Goal: Task Accomplishment & Management: Complete application form

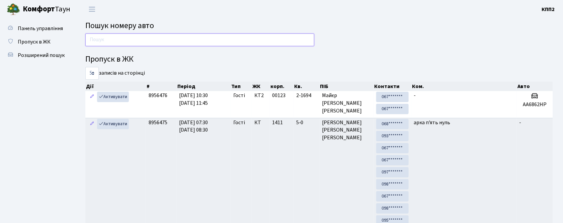
drag, startPoint x: 0, startPoint y: 0, endPoint x: 277, endPoint y: 38, distance: 279.9
click at [277, 38] on input "text" at bounding box center [199, 39] width 229 height 13
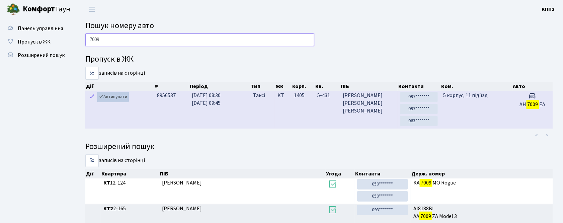
type input "7009"
click at [113, 97] on link "Активувати" at bounding box center [113, 97] width 32 height 10
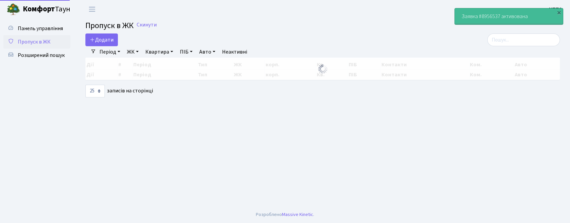
select select "25"
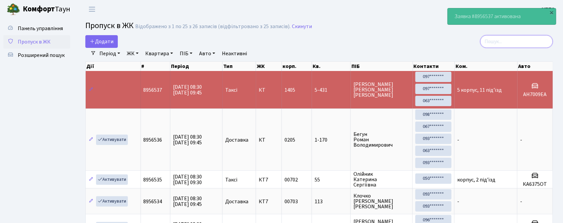
click at [506, 40] on input "search" at bounding box center [517, 41] width 73 height 13
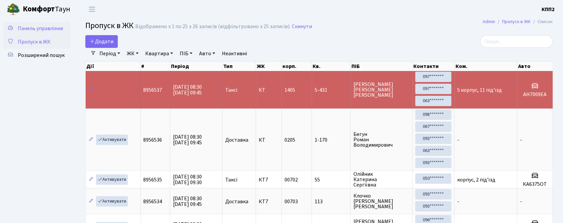
click at [48, 25] on span "Панель управління" at bounding box center [40, 28] width 45 height 7
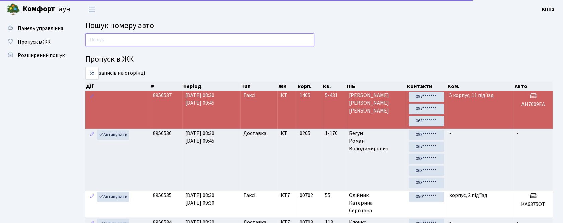
click at [200, 38] on input "text" at bounding box center [199, 39] width 229 height 13
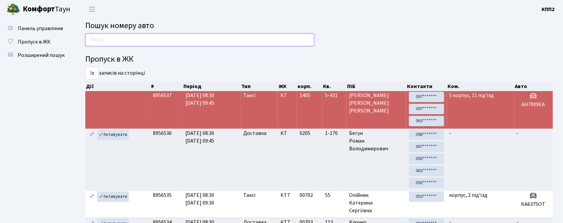
click at [191, 38] on input "text" at bounding box center [199, 39] width 229 height 13
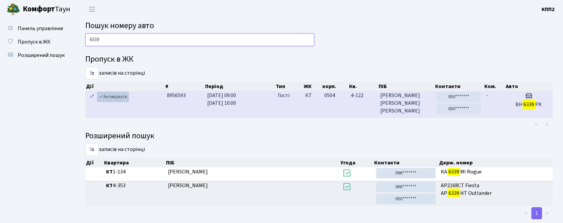
type input "6339"
click at [113, 95] on link "Активувати" at bounding box center [113, 97] width 32 height 10
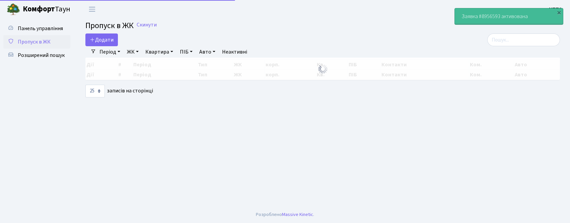
select select "25"
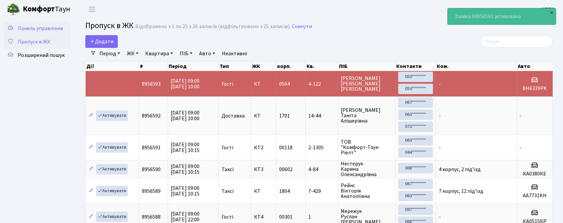
click at [28, 28] on span "Панель управління" at bounding box center [40, 28] width 45 height 7
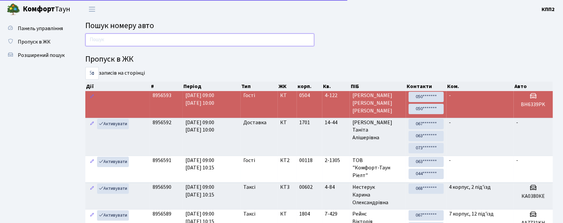
click at [145, 40] on input "text" at bounding box center [199, 39] width 229 height 13
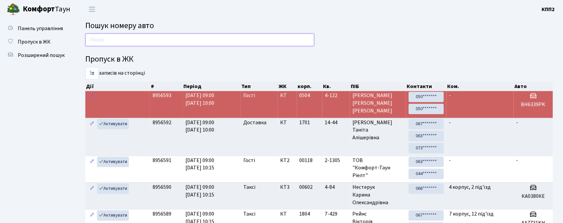
click at [113, 40] on input "text" at bounding box center [199, 39] width 229 height 13
drag, startPoint x: 111, startPoint y: 38, endPoint x: 115, endPoint y: 38, distance: 4.7
click at [111, 38] on input "text" at bounding box center [199, 39] width 229 height 13
click at [401, 41] on div "Пропуск в ЖК 5 10 25 50 записів на сторінці Дії # Період Тип ЖК корп. Кв. ПІБ К…" at bounding box center [319, 170] width 478 height 275
drag, startPoint x: 299, startPoint y: 43, endPoint x: 313, endPoint y: 50, distance: 15.9
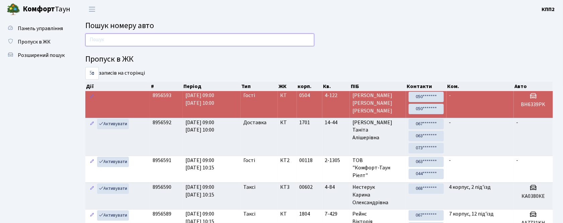
click at [299, 43] on input "text" at bounding box center [199, 39] width 229 height 13
click at [23, 95] on ul "Панель управління Пропуск в ЖК Розширений пошук" at bounding box center [36, 163] width 67 height 283
click at [157, 39] on input "text" at bounding box center [199, 39] width 229 height 13
click at [184, 40] on input "text" at bounding box center [199, 39] width 229 height 13
click at [287, 38] on input "text" at bounding box center [199, 39] width 229 height 13
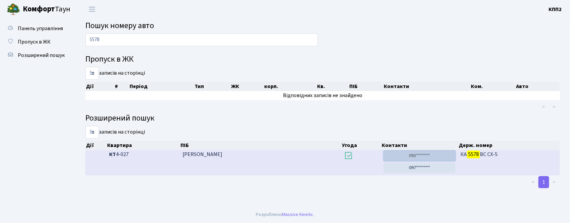
click at [424, 151] on link "093*******" at bounding box center [419, 156] width 71 height 10
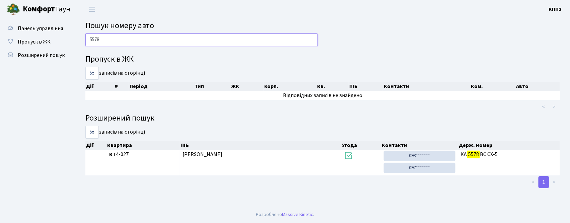
click at [122, 39] on input "5578" at bounding box center [201, 39] width 232 height 13
type input "5"
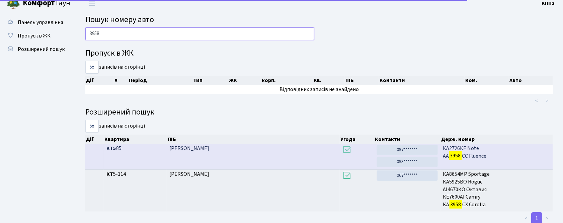
scroll to position [25, 0]
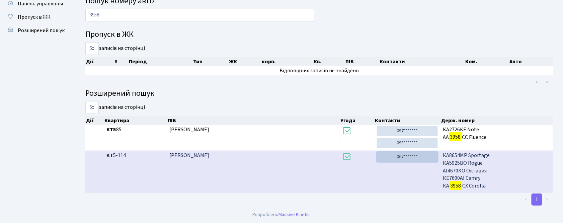
click at [413, 157] on link "067*******" at bounding box center [407, 157] width 61 height 10
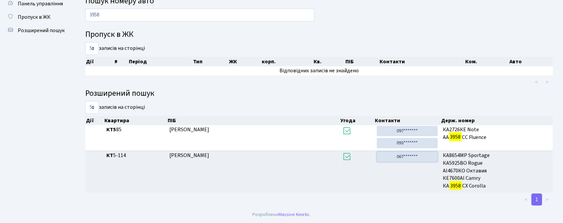
scroll to position [0, 0]
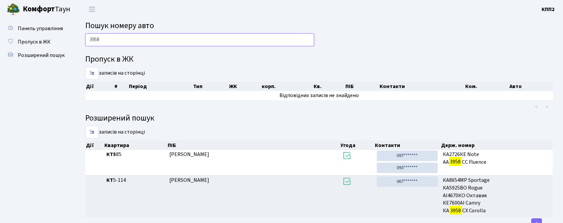
click at [206, 37] on input "3958" at bounding box center [199, 39] width 229 height 13
type input "3"
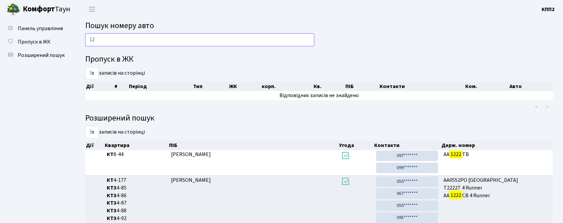
type input "1"
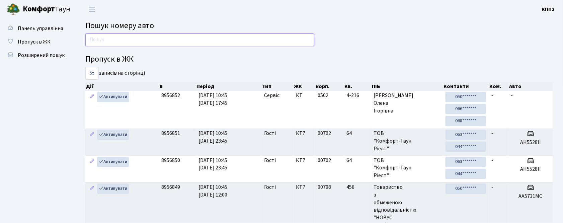
click at [124, 42] on input "text" at bounding box center [199, 39] width 229 height 13
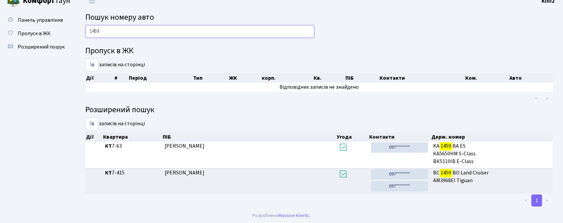
scroll to position [10, 0]
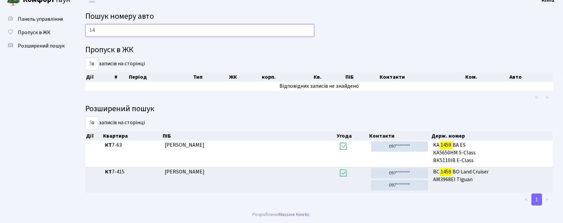
type input "1"
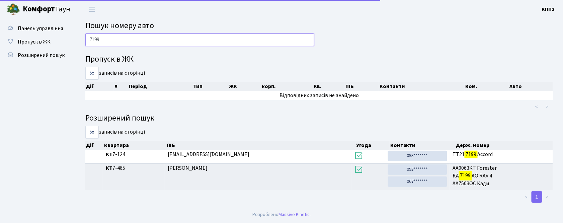
scroll to position [0, 0]
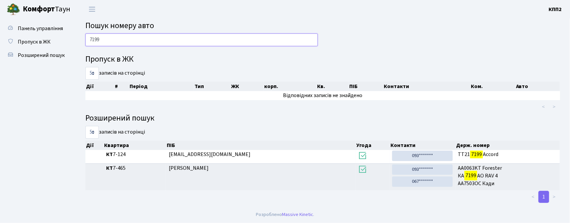
click at [131, 43] on input "7199" at bounding box center [201, 39] width 232 height 13
type input "7"
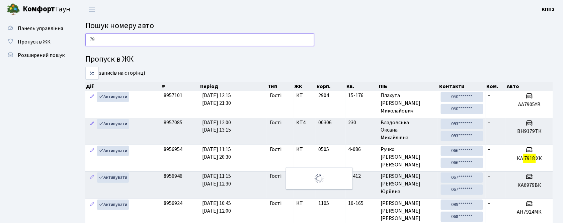
type input "7"
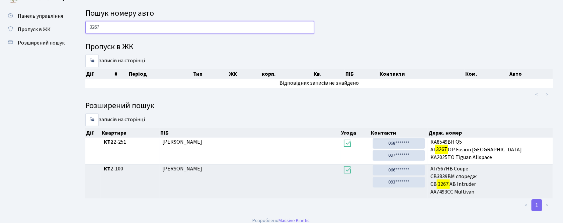
scroll to position [18, 0]
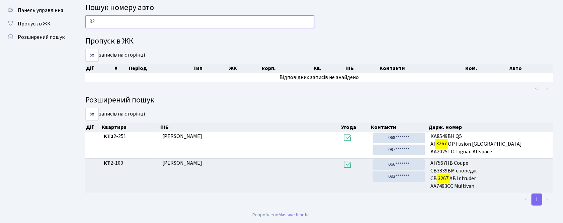
type input "3"
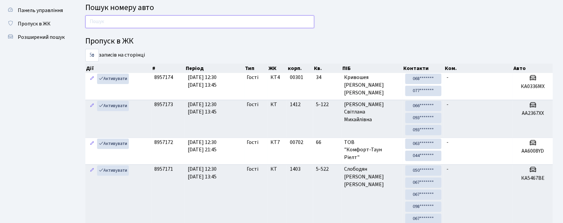
type input "0"
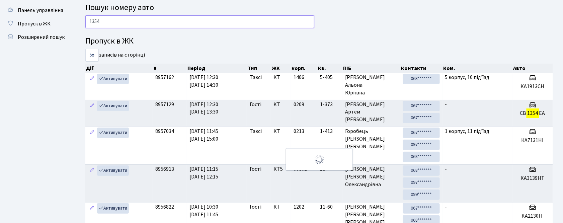
scroll to position [8, 0]
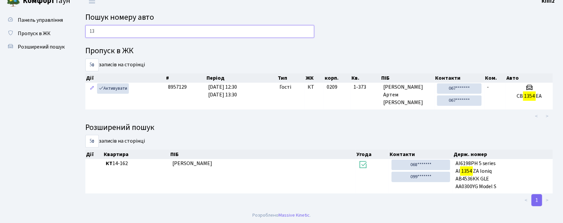
type input "1"
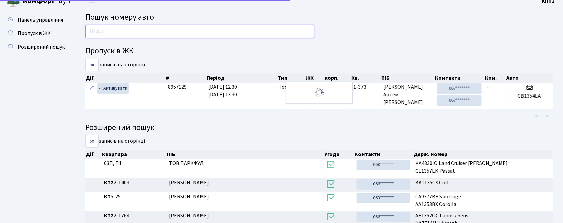
scroll to position [18, 0]
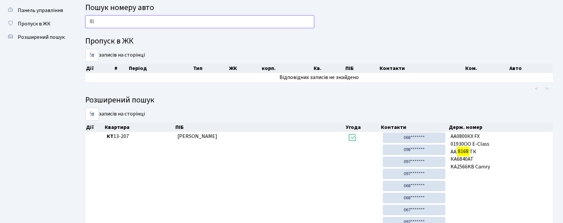
type input "8"
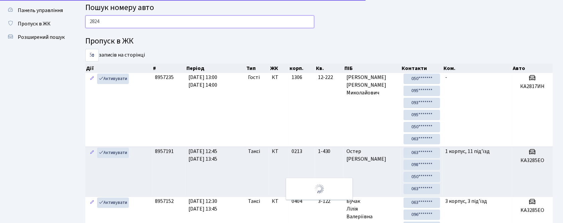
type input "2824"
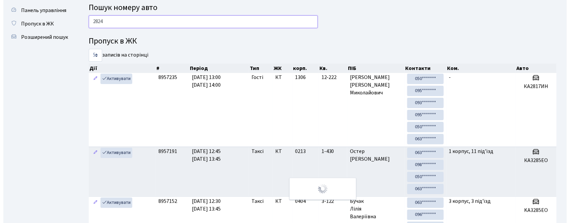
scroll to position [0, 0]
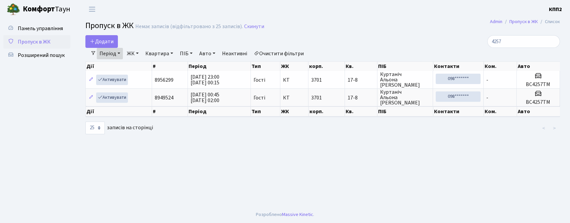
select select "25"
click at [113, 39] on span "Додати" at bounding box center [102, 41] width 24 height 7
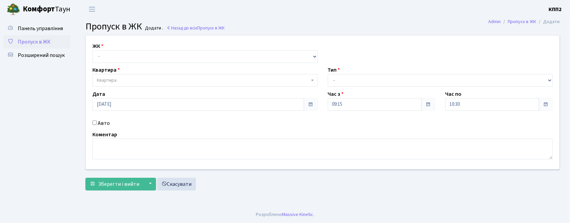
click at [94, 122] on input "Авто" at bounding box center [94, 123] width 4 height 4
checkbox input "true"
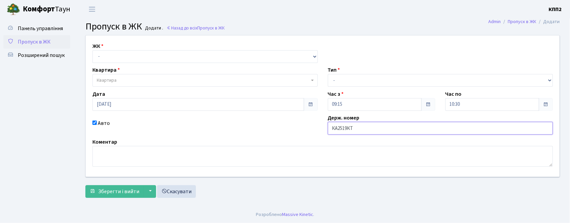
type input "КА2519КТ"
click at [145, 56] on select "- КТ, вул. Регенераторна, 4 КТ2, просп. Соборності, 17 КТ3, вул. Березнева, 16 …" at bounding box center [204, 56] width 225 height 13
select select "271"
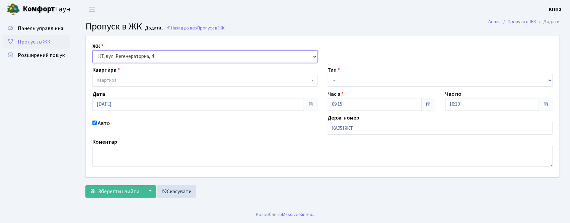
click at [92, 50] on select "- КТ, вул. Регенераторна, 4 КТ2, просп. Соборності, 17 КТ3, вул. Березнева, 16 …" at bounding box center [204, 56] width 225 height 13
select select
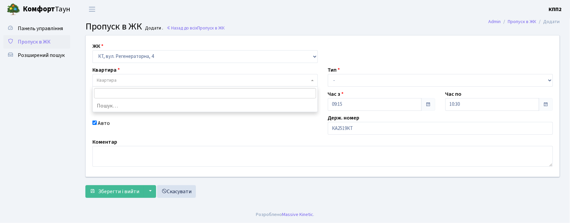
click at [146, 78] on span "Квартира" at bounding box center [203, 80] width 213 height 7
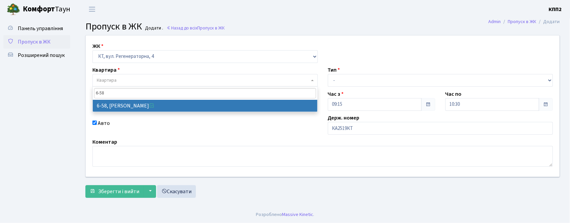
type input "6-58"
select select "5283"
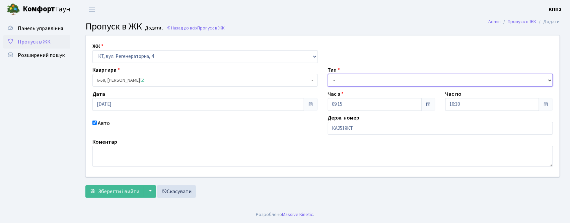
click at [344, 82] on select "- Доставка Таксі Гості Сервіс" at bounding box center [440, 80] width 225 height 13
select select "2"
click at [328, 74] on select "- Доставка Таксі Гості Сервіс" at bounding box center [440, 80] width 225 height 13
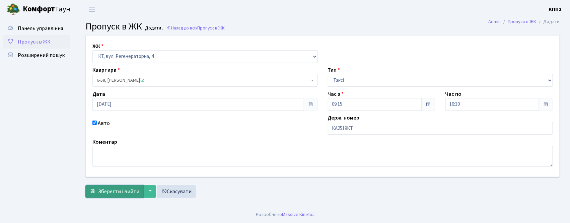
click at [120, 192] on span "Зберегти і вийти" at bounding box center [118, 191] width 41 height 7
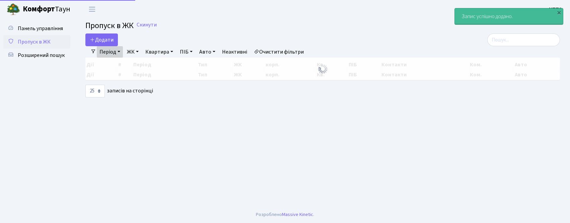
select select "25"
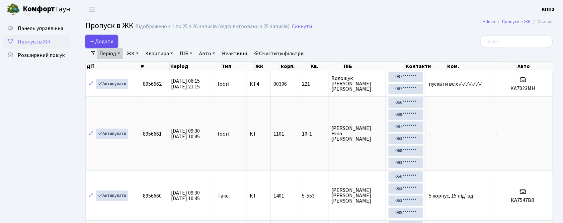
click at [110, 40] on span "Додати" at bounding box center [102, 41] width 24 height 7
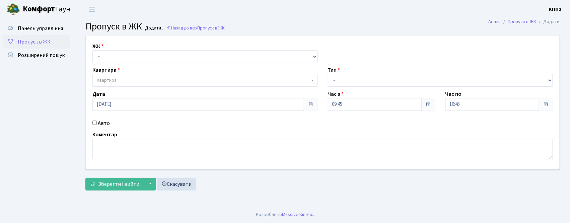
click at [94, 123] on input "Авто" at bounding box center [94, 123] width 4 height 4
checkbox input "true"
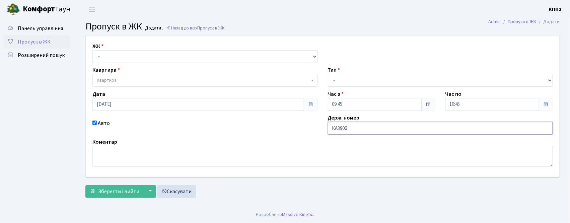
type input "КА3906НМ"
drag, startPoint x: 138, startPoint y: 57, endPoint x: 138, endPoint y: 61, distance: 4.0
click at [138, 57] on select "- КТ, вул. Регенераторна, 4 КТ2, просп. [STREET_ADDRESS] [STREET_ADDRESS] [PERS…" at bounding box center [204, 56] width 225 height 13
select select "302"
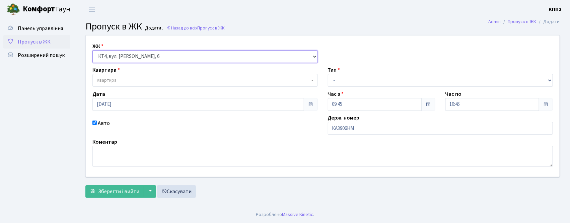
click at [92, 50] on select "- КТ, вул. Регенераторна, 4 КТ2, просп. [STREET_ADDRESS] [STREET_ADDRESS] [PERS…" at bounding box center [204, 56] width 225 height 13
select select
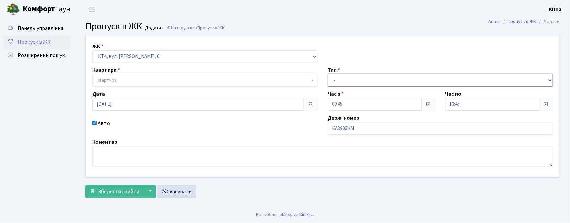
drag, startPoint x: 380, startPoint y: 76, endPoint x: 382, endPoint y: 86, distance: 10.4
click at [381, 80] on select "- Доставка Таксі Гості Сервіс" at bounding box center [440, 80] width 225 height 13
select select "2"
click at [328, 74] on select "- Доставка Таксі Гості Сервіс" at bounding box center [440, 80] width 225 height 13
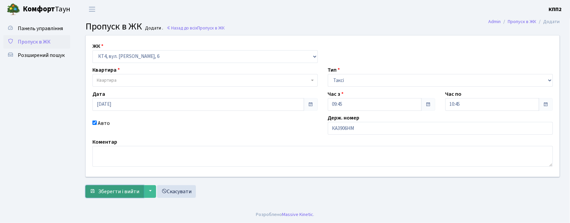
click at [130, 194] on span "Зберегти і вийти" at bounding box center [118, 191] width 41 height 7
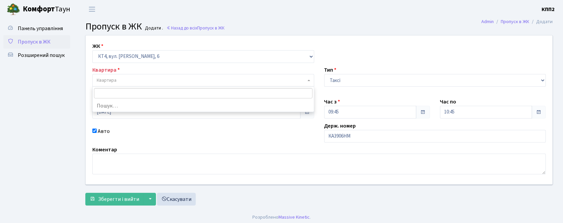
click at [139, 82] on span "Квартира" at bounding box center [201, 80] width 209 height 7
type input "22"
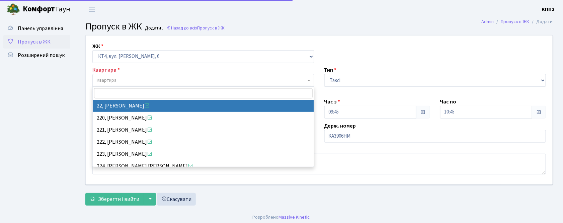
select select "16752"
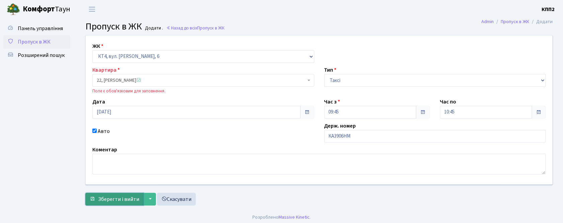
click at [127, 197] on span "Зберегти і вийти" at bounding box center [118, 199] width 41 height 7
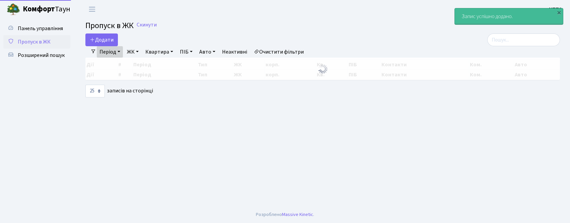
select select "25"
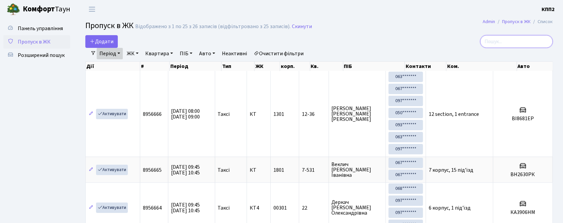
click at [520, 38] on input "search" at bounding box center [517, 41] width 73 height 13
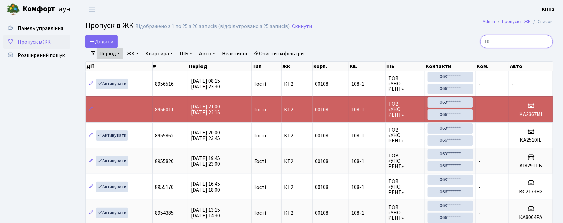
type input "1"
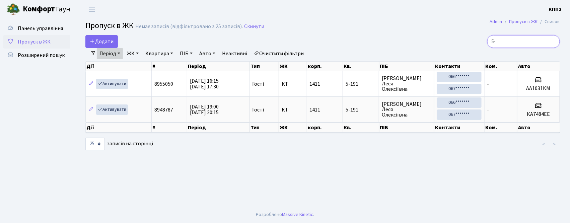
type input "5"
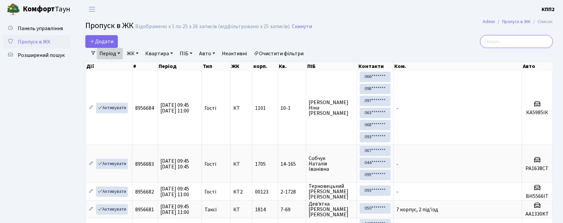
click at [527, 45] on input "search" at bounding box center [517, 41] width 73 height 13
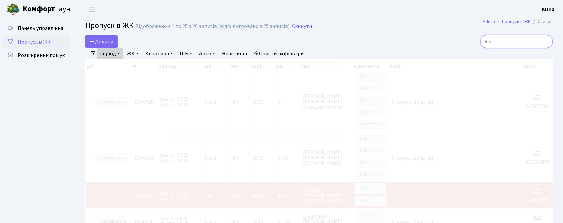
type input "6-58"
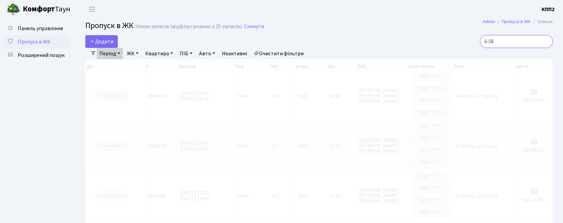
click at [546, 41] on input "6-58" at bounding box center [517, 41] width 73 height 13
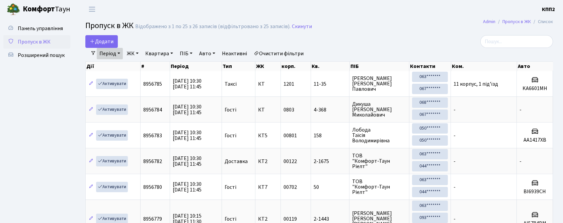
select select "25"
click at [497, 47] on input "search" at bounding box center [517, 41] width 73 height 13
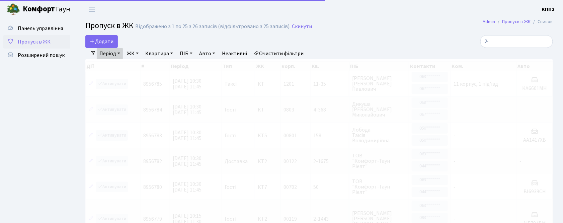
type input "2"
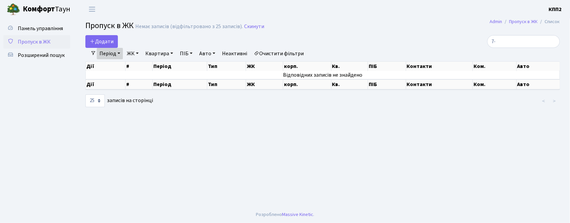
type input "7"
type input "1"
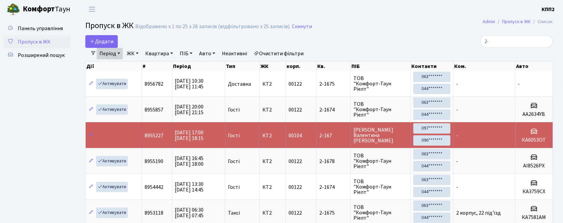
type input "2"
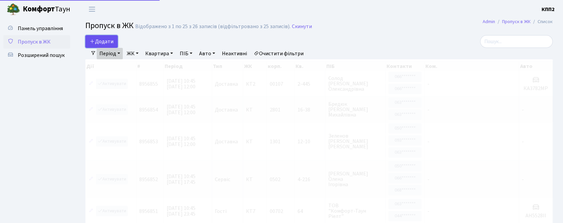
click at [104, 40] on span "Додати" at bounding box center [102, 41] width 24 height 7
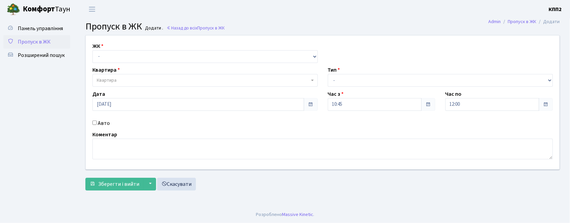
click at [94, 122] on input "Авто" at bounding box center [94, 123] width 4 height 4
checkbox input "true"
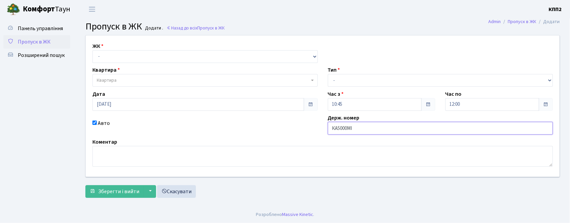
type input "КА5000МІ"
drag, startPoint x: 137, startPoint y: 57, endPoint x: 137, endPoint y: 62, distance: 5.0
click at [137, 57] on select "- КТ, вул. Регенераторна, 4 КТ2, просп. Соборності, 17 КТ3, вул. Березнева, 16 …" at bounding box center [204, 56] width 225 height 13
select select "271"
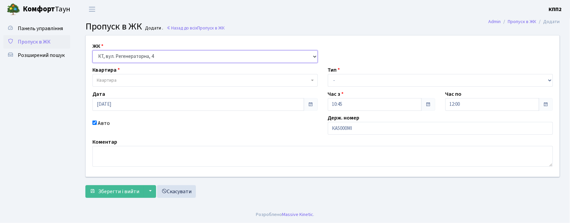
click at [92, 50] on select "- КТ, вул. Регенераторна, 4 КТ2, просп. [STREET_ADDRESS] [STREET_ADDRESS] [PERS…" at bounding box center [204, 56] width 225 height 13
select select
click at [137, 78] on span "Квартира" at bounding box center [203, 80] width 213 height 7
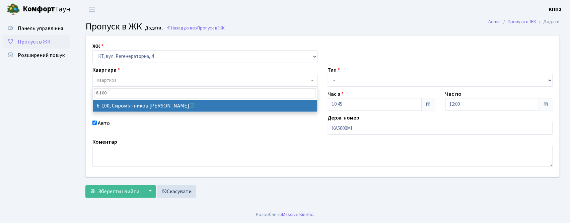
type input "6-100"
select select "5236"
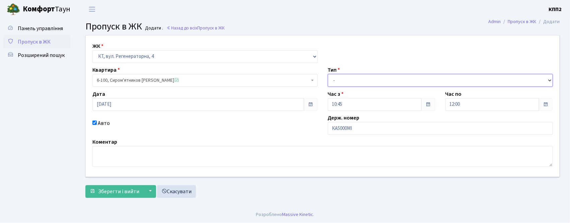
click at [364, 78] on select "- Доставка Таксі Гості Сервіс" at bounding box center [440, 80] width 225 height 13
select select "3"
click at [328, 74] on select "- Доставка Таксі Гості Сервіс" at bounding box center [440, 80] width 225 height 13
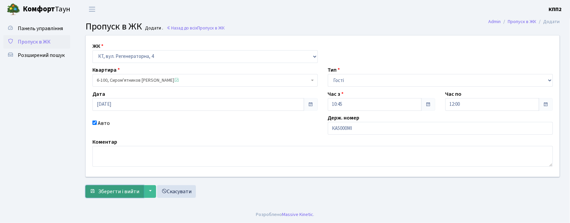
click at [115, 191] on span "Зберегти і вийти" at bounding box center [118, 191] width 41 height 7
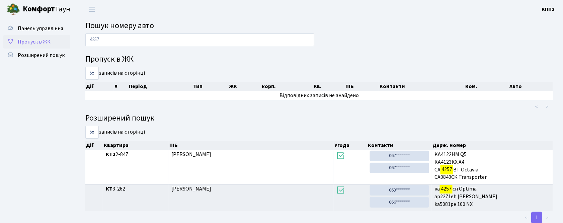
click at [43, 41] on span "Пропуск в ЖК" at bounding box center [34, 41] width 33 height 7
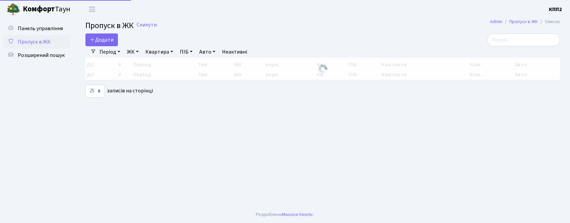
select select "25"
click at [106, 43] on span "Додати" at bounding box center [102, 39] width 24 height 7
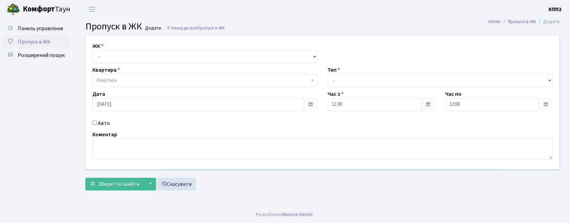
click at [94, 124] on input "Авто" at bounding box center [94, 123] width 4 height 4
checkbox input "true"
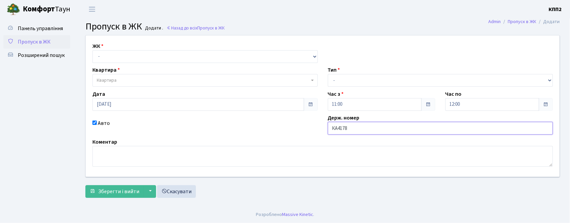
type input "КА4178ІХ"
click at [345, 78] on select "- Доставка Таксі Гості Сервіс" at bounding box center [440, 80] width 225 height 13
select select "3"
click at [328, 74] on select "- Доставка Таксі Гості Сервіс" at bounding box center [440, 80] width 225 height 13
drag, startPoint x: 202, startPoint y: 57, endPoint x: 202, endPoint y: 61, distance: 4.1
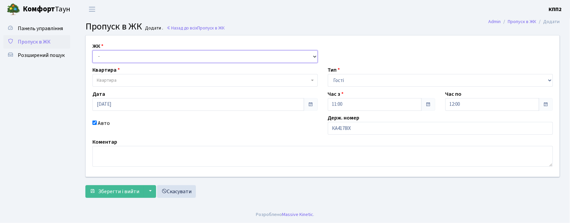
click at [202, 57] on select "- КТ, вул. Регенераторна, 4 КТ2, просп. Соборності, 17 КТ3, вул. Березнева, 16 …" at bounding box center [204, 56] width 225 height 13
select select "271"
click at [92, 50] on select "- КТ, вул. Регенераторна, 4 КТ2, просп. Соборності, 17 КТ3, вул. Березнева, 16 …" at bounding box center [204, 56] width 225 height 13
select select
click at [188, 80] on span "Квартира" at bounding box center [203, 80] width 213 height 7
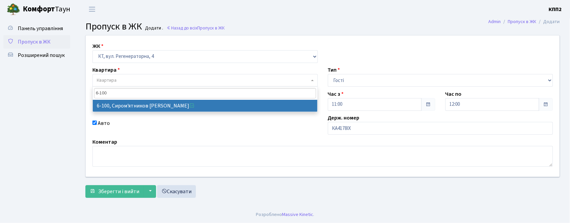
type input "6-100"
select select "5236"
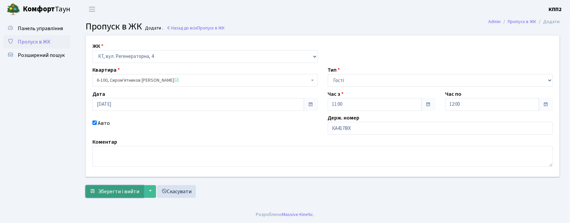
click at [129, 194] on span "Зберегти і вийти" at bounding box center [118, 191] width 41 height 7
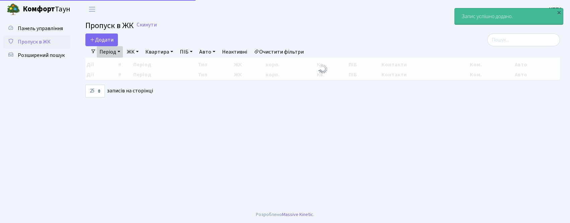
select select "25"
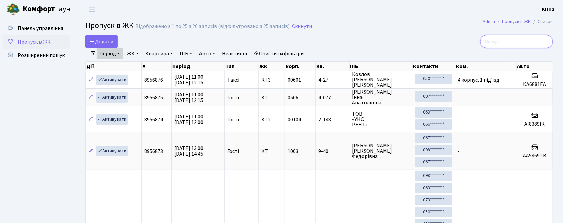
drag, startPoint x: 535, startPoint y: 41, endPoint x: 481, endPoint y: 27, distance: 55.5
click at [534, 41] on input "search" at bounding box center [517, 41] width 73 height 13
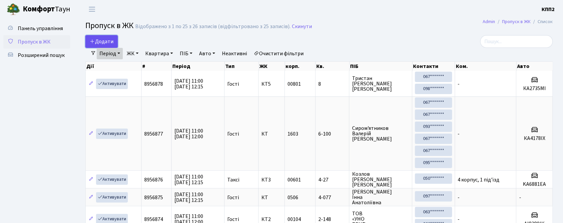
click at [100, 42] on span "Додати" at bounding box center [102, 41] width 24 height 7
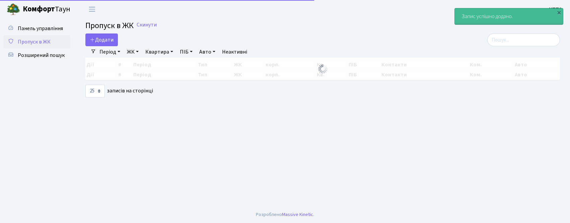
select select "25"
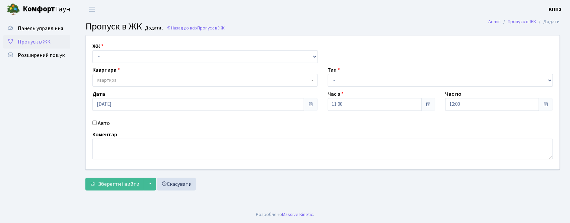
click at [36, 41] on span "Пропуск в ЖК" at bounding box center [34, 41] width 33 height 7
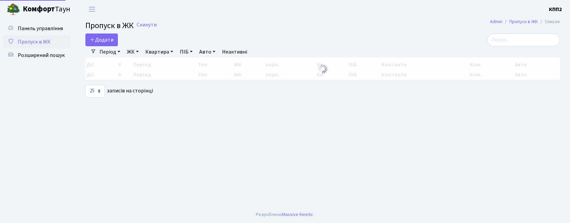
select select "25"
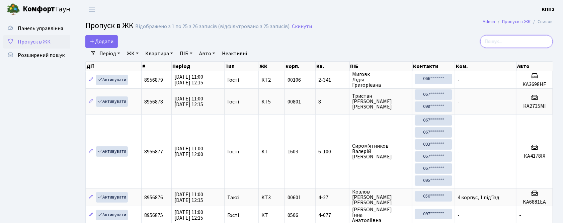
click at [505, 39] on input "search" at bounding box center [517, 41] width 73 height 13
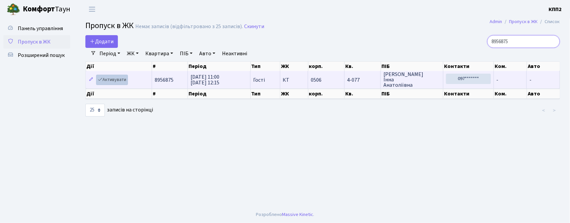
type input "8956875"
click at [115, 79] on link "Активувати" at bounding box center [112, 80] width 32 height 10
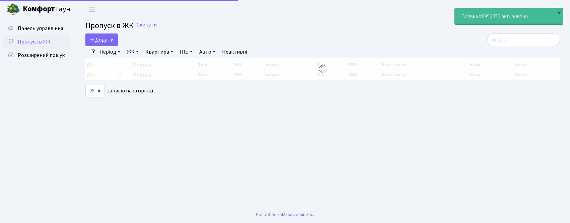
select select "25"
click at [524, 42] on input "search" at bounding box center [523, 39] width 73 height 13
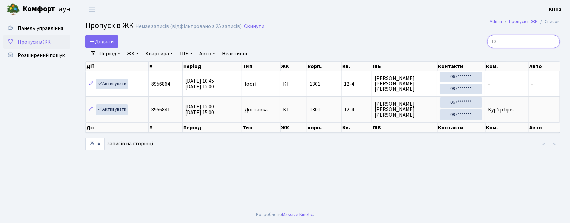
type input "1"
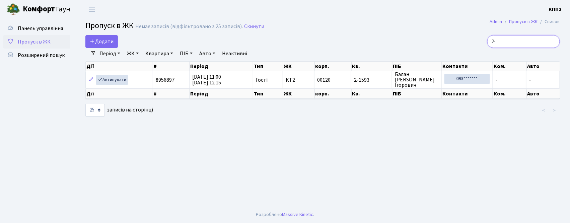
type input "2"
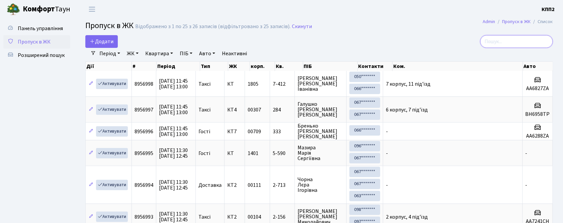
click at [528, 38] on input "search" at bounding box center [517, 41] width 73 height 13
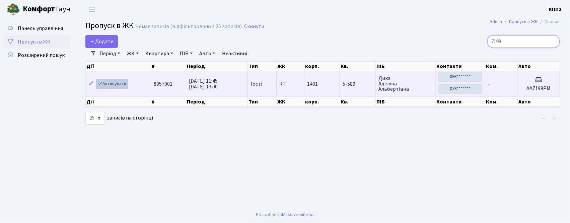
type input "7199"
click at [125, 86] on link "Активувати" at bounding box center [112, 84] width 32 height 10
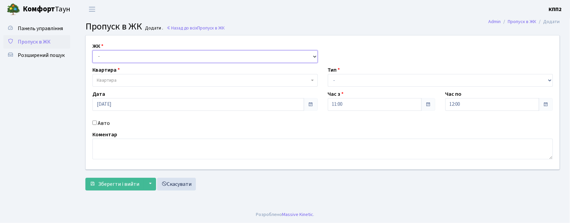
click at [118, 58] on select "- КТ, вул. Регенераторна, 4 КТ2, просп. [STREET_ADDRESS] [STREET_ADDRESS] [PERS…" at bounding box center [204, 56] width 225 height 13
select select "295"
click at [92, 50] on select "- КТ, вул. Регенераторна, 4 КТ2, просп. [STREET_ADDRESS] [STREET_ADDRESS] [PERS…" at bounding box center [204, 56] width 225 height 13
select select
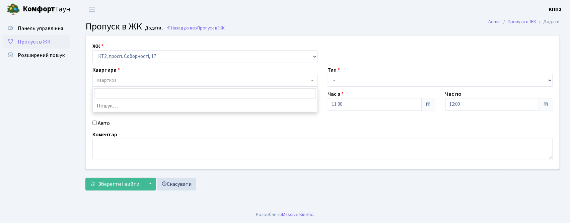
click at [129, 82] on span "Квартира" at bounding box center [203, 80] width 213 height 7
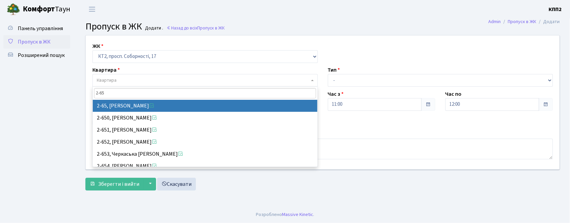
type input "2-65"
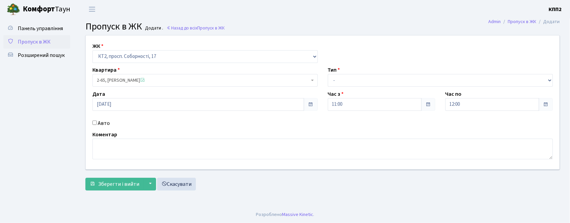
select select "15113"
click at [93, 122] on input "Авто" at bounding box center [94, 123] width 4 height 4
checkbox input "true"
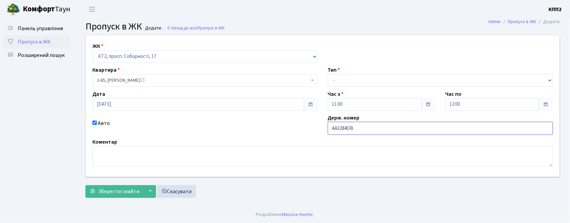
type input "АА3284ОВ"
click at [378, 82] on select "- Доставка Таксі Гості Сервіс" at bounding box center [440, 80] width 225 height 13
select select "3"
click at [328, 74] on select "- Доставка Таксі Гості Сервіс" at bounding box center [440, 80] width 225 height 13
click at [124, 190] on span "Зберегти і вийти" at bounding box center [118, 191] width 41 height 7
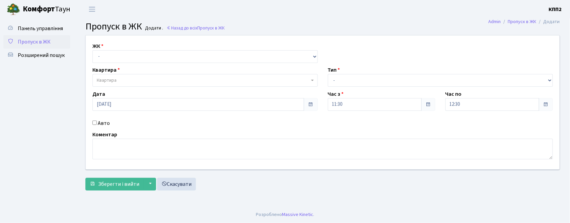
click at [94, 123] on input "Авто" at bounding box center [94, 123] width 4 height 4
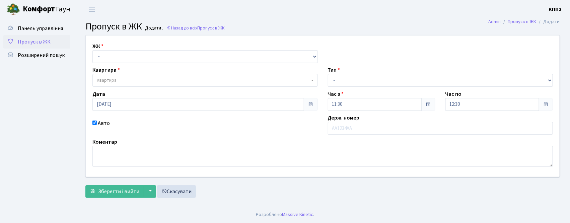
click at [95, 121] on input "Авто" at bounding box center [94, 123] width 4 height 4
checkbox input "false"
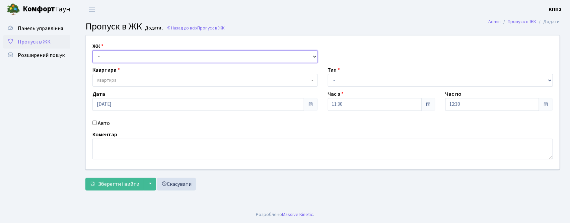
click at [134, 57] on select "- КТ, вул. Регенераторна, 4 КТ2, просп. Соборності, 17 КТ3, вул. Березнева, 16 …" at bounding box center [204, 56] width 225 height 13
select select "271"
click at [92, 50] on select "- КТ, вул. Регенераторна, 4 КТ2, просп. Соборності, 17 КТ3, вул. Березнева, 16 …" at bounding box center [204, 56] width 225 height 13
select select
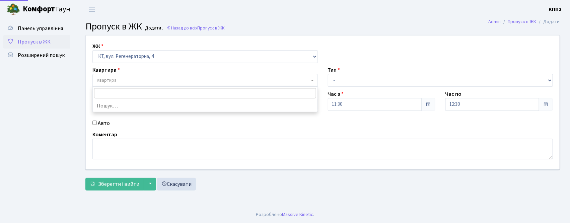
click at [133, 77] on span "Квартира" at bounding box center [203, 80] width 213 height 7
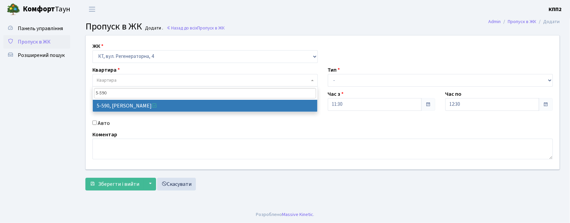
type input "5-590"
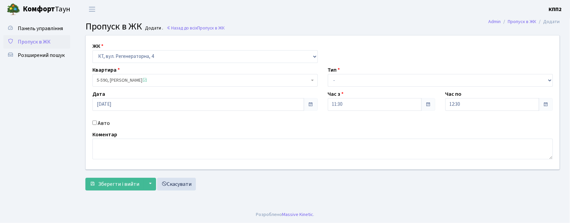
select select "1984"
click at [346, 78] on select "- Доставка Таксі Гості Сервіс" at bounding box center [440, 80] width 225 height 13
select select "3"
click at [328, 74] on select "- Доставка Таксі Гості Сервіс" at bounding box center [440, 80] width 225 height 13
click at [129, 181] on span "Зберегти і вийти" at bounding box center [118, 183] width 41 height 7
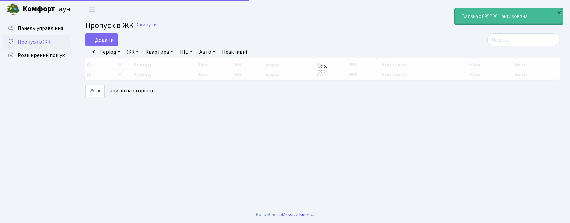
select select "25"
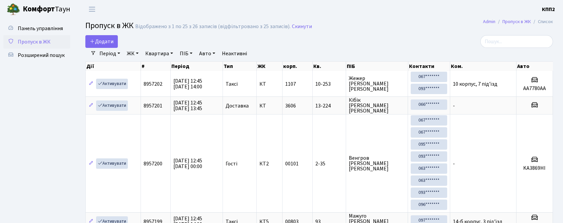
select select "25"
click at [512, 42] on input "search" at bounding box center [517, 41] width 73 height 13
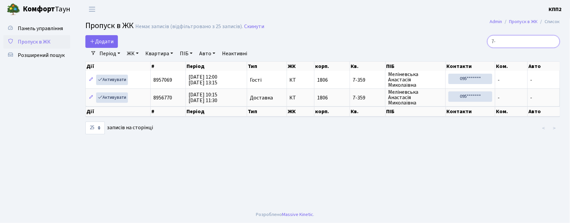
type input "7"
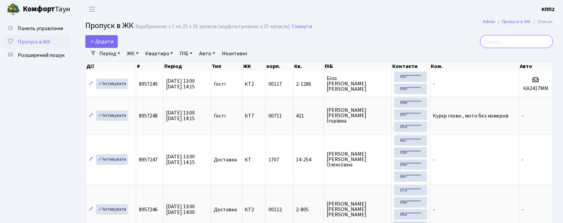
drag, startPoint x: 520, startPoint y: 41, endPoint x: 513, endPoint y: 30, distance: 13.3
click at [520, 40] on input "search" at bounding box center [517, 41] width 73 height 13
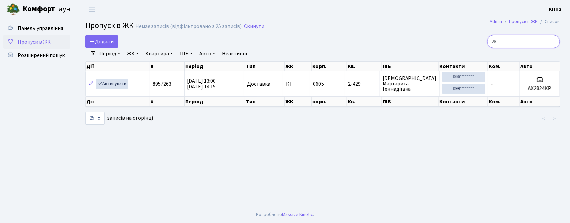
type input "2"
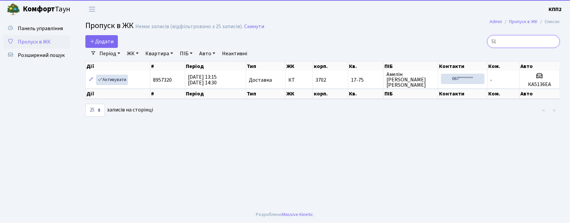
type input "5"
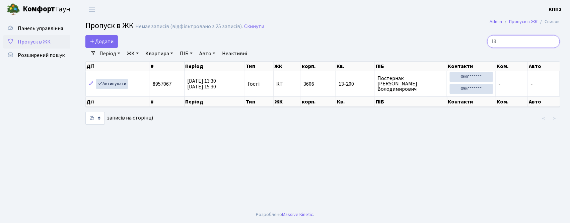
type input "1"
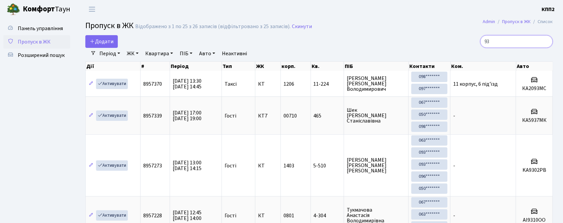
type input "9"
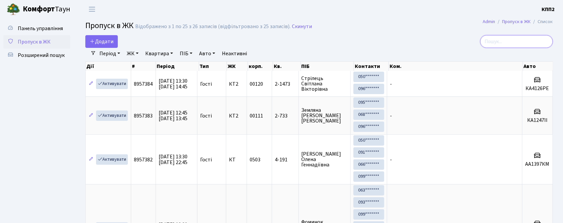
click at [501, 47] on input "search" at bounding box center [517, 41] width 73 height 13
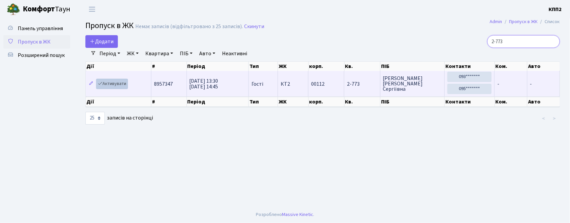
type input "2-773"
click at [117, 83] on link "Активувати" at bounding box center [112, 84] width 32 height 10
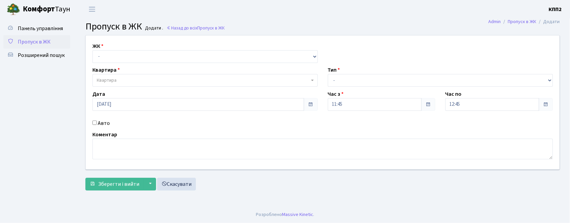
click at [93, 122] on input "Авто" at bounding box center [94, 123] width 4 height 4
checkbox input "true"
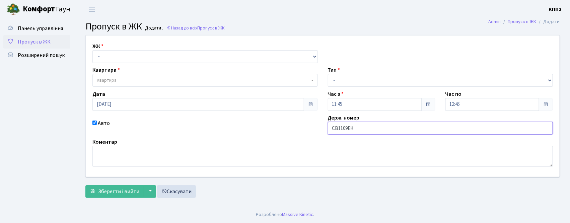
type input "СВ1109ЕК"
drag, startPoint x: 178, startPoint y: 54, endPoint x: 178, endPoint y: 61, distance: 7.0
click at [178, 54] on select "- КТ, вул. Регенераторна, 4 КТ2, просп. [STREET_ADDRESS] [STREET_ADDRESS] [PERS…" at bounding box center [204, 56] width 225 height 13
select select "271"
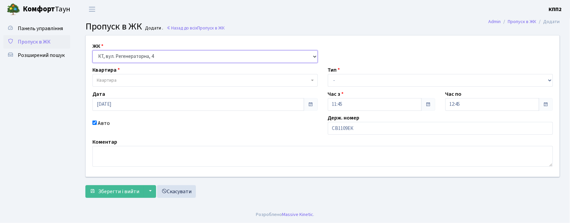
click at [92, 50] on select "- КТ, вул. Регенераторна, 4 КТ2, просп. [STREET_ADDRESS] [STREET_ADDRESS] [PERS…" at bounding box center [204, 56] width 225 height 13
select select
click at [171, 82] on span "Квартира" at bounding box center [203, 80] width 213 height 7
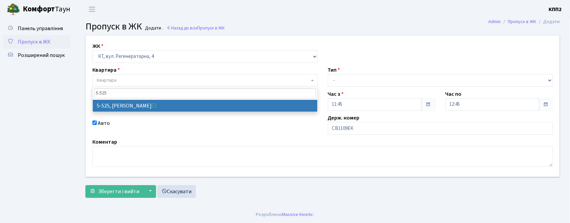
type input "5-525"
select select "1991"
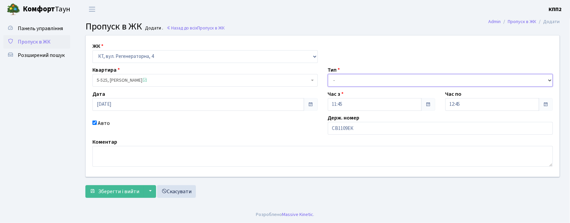
drag, startPoint x: 407, startPoint y: 78, endPoint x: 406, endPoint y: 86, distance: 8.8
click at [407, 77] on select "- Доставка Таксі Гості Сервіс" at bounding box center [440, 80] width 225 height 13
select select "3"
click at [328, 74] on select "- Доставка Таксі Гості Сервіс" at bounding box center [440, 80] width 225 height 13
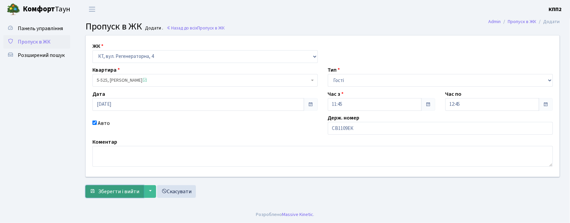
click at [119, 193] on span "Зберегти і вийти" at bounding box center [118, 191] width 41 height 7
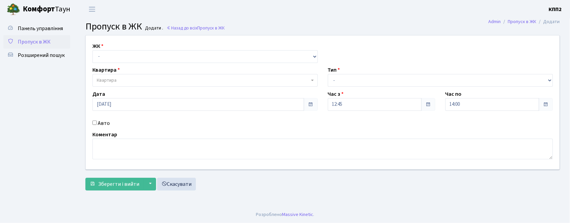
click at [94, 123] on input "Авто" at bounding box center [94, 123] width 4 height 4
checkbox input "true"
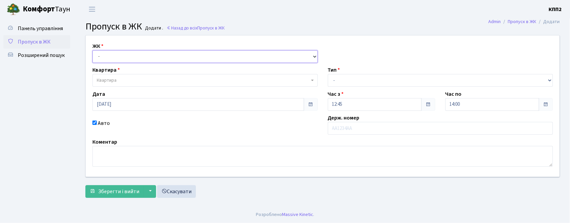
click at [134, 56] on select "- КТ, вул. Регенераторна, 4 КТ2, просп. [STREET_ADDRESS] [STREET_ADDRESS] [PERS…" at bounding box center [204, 56] width 225 height 13
select select "271"
click at [92, 50] on select "- КТ, вул. Регенераторна, 4 КТ2, просп. [STREET_ADDRESS] [STREET_ADDRESS] [PERS…" at bounding box center [204, 56] width 225 height 13
select select
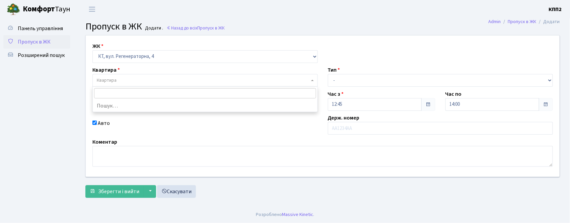
click at [131, 83] on span "Квартира" at bounding box center [203, 80] width 213 height 7
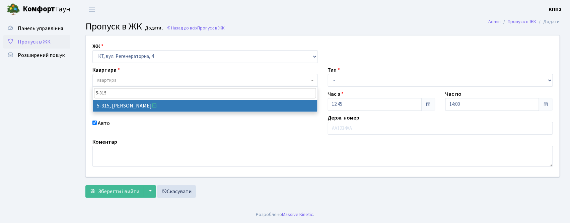
type input "5-315"
select select "2238"
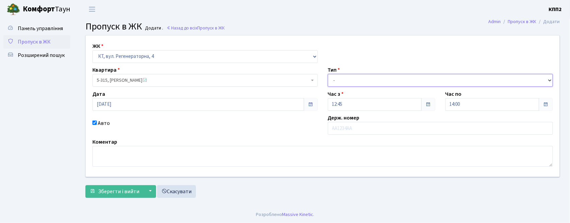
drag, startPoint x: 383, startPoint y: 82, endPoint x: 384, endPoint y: 86, distance: 4.9
click at [383, 82] on select "- Доставка Таксі Гості Сервіс" at bounding box center [440, 80] width 225 height 13
select select "1"
click at [328, 74] on select "- Доставка Таксі Гості Сервіс" at bounding box center [440, 80] width 225 height 13
click at [100, 127] on label "Авто" at bounding box center [104, 123] width 12 height 8
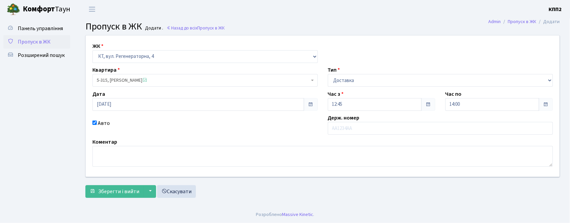
click at [97, 125] on input "Авто" at bounding box center [94, 123] width 4 height 4
checkbox input "false"
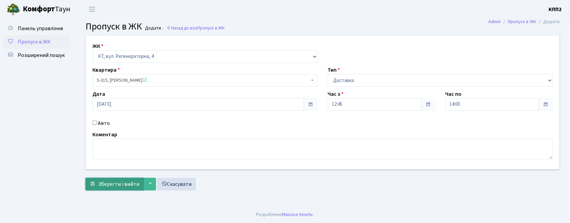
click at [111, 181] on span "Зберегти і вийти" at bounding box center [118, 183] width 41 height 7
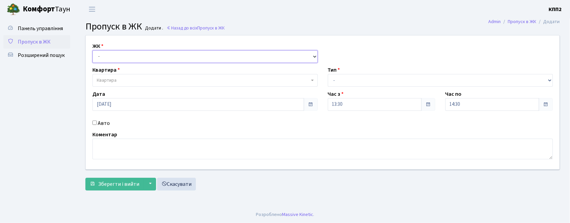
click at [123, 57] on select "- КТ, вул. Регенераторна, 4 КТ2, просп. [STREET_ADDRESS] [STREET_ADDRESS] [PERS…" at bounding box center [204, 56] width 225 height 13
select select "271"
click at [92, 50] on select "- КТ, вул. Регенераторна, 4 КТ2, просп. [STREET_ADDRESS] [STREET_ADDRESS] [PERS…" at bounding box center [204, 56] width 225 height 13
select select
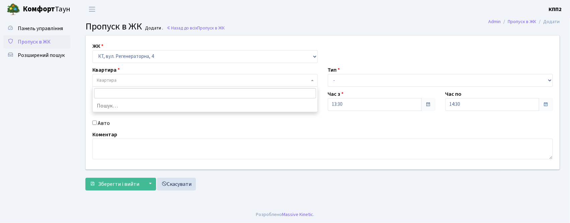
click at [120, 79] on span "Квартира" at bounding box center [203, 80] width 213 height 7
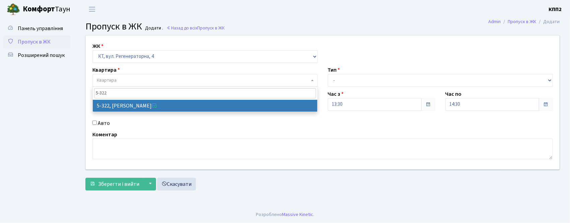
type input "5-322"
select select "2245"
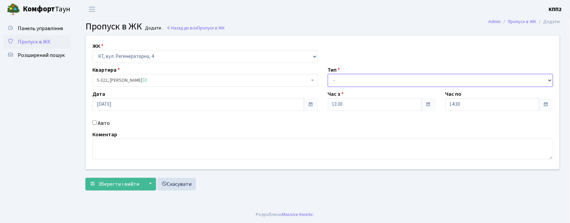
click at [358, 77] on select "- Доставка Таксі Гості Сервіс" at bounding box center [440, 80] width 225 height 13
select select "3"
click at [328, 74] on select "- Доставка Таксі Гості Сервіс" at bounding box center [440, 80] width 225 height 13
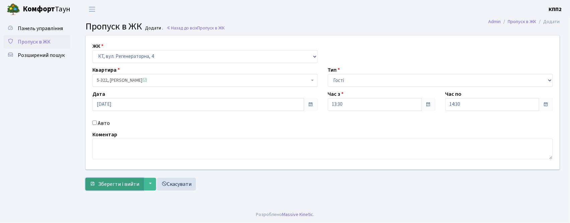
click at [112, 185] on span "Зберегти і вийти" at bounding box center [118, 183] width 41 height 7
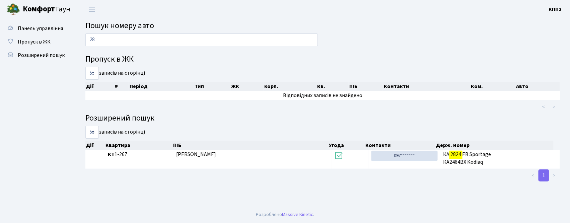
type input "2"
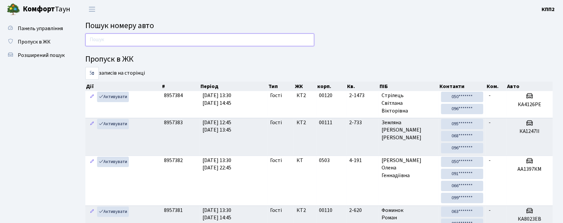
click at [145, 45] on input "text" at bounding box center [199, 39] width 229 height 13
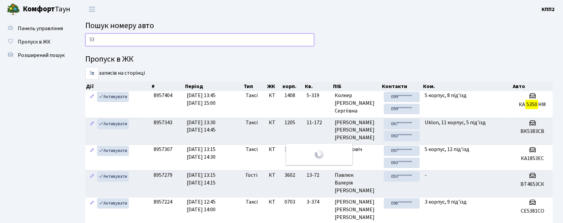
type input "5"
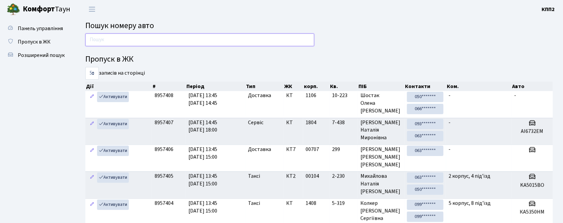
click at [150, 41] on input "text" at bounding box center [199, 39] width 229 height 13
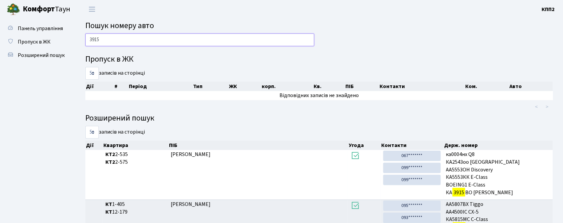
click at [122, 42] on input "3915" at bounding box center [199, 39] width 229 height 13
type input "3"
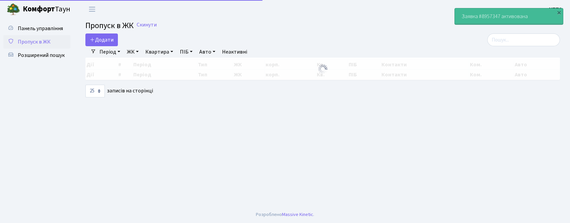
select select "25"
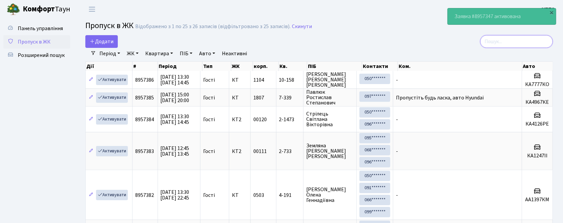
click at [522, 44] on input "search" at bounding box center [517, 41] width 73 height 13
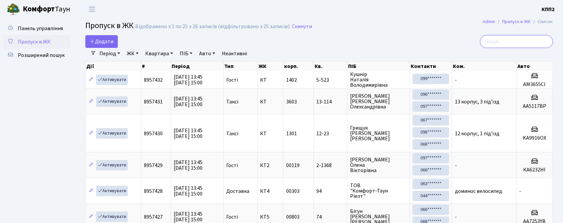
click at [536, 42] on input "search" at bounding box center [517, 41] width 73 height 13
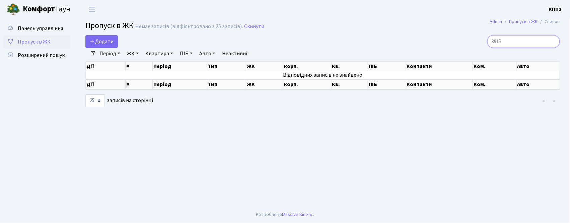
type input "3915"
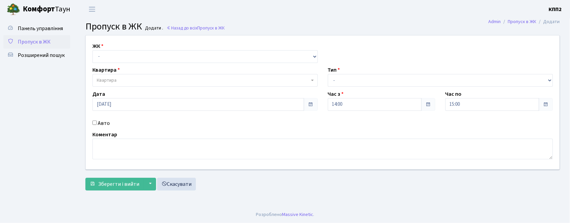
click at [95, 123] on input "Авто" at bounding box center [94, 123] width 4 height 4
checkbox input "true"
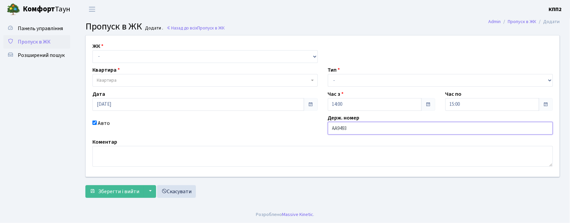
type input "АА9493ОК"
click at [223, 72] on div "Квартира Квартира" at bounding box center [204, 76] width 235 height 21
click at [218, 58] on select "- КТ, вул. Регенераторна, 4 КТ2, просп. [STREET_ADDRESS] [STREET_ADDRESS] [PERS…" at bounding box center [204, 56] width 225 height 13
select select "302"
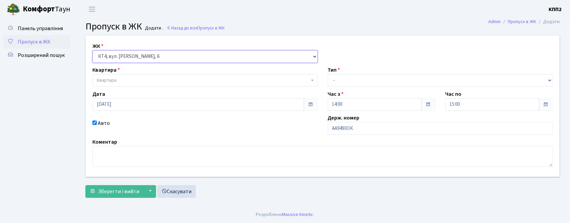
click at [92, 50] on select "- КТ, вул. Регенераторна, 4 КТ2, просп. Соборності, 17 КТ3, вул. Березнева, 16 …" at bounding box center [204, 56] width 225 height 13
select select
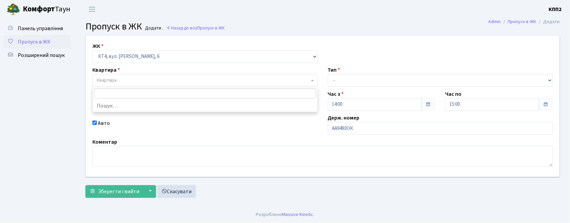
click at [204, 82] on span "Квартира" at bounding box center [203, 80] width 213 height 7
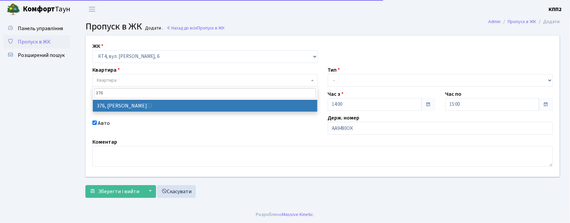
type input "376"
select select "17083"
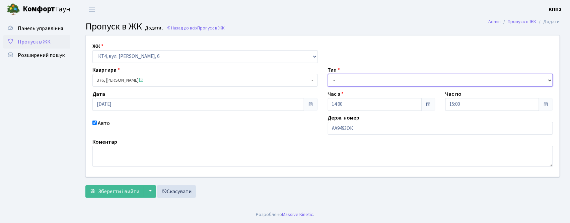
click at [381, 78] on select "- Доставка Таксі Гості Сервіс" at bounding box center [440, 80] width 225 height 13
select select "2"
click at [328, 74] on select "- Доставка Таксі Гості Сервіс" at bounding box center [440, 80] width 225 height 13
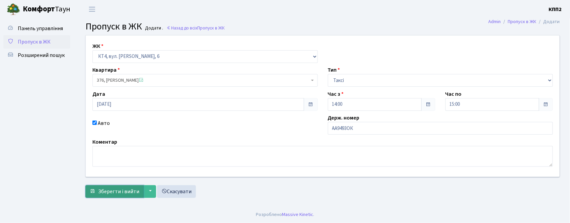
click at [110, 194] on span "Зберегти і вийти" at bounding box center [118, 191] width 41 height 7
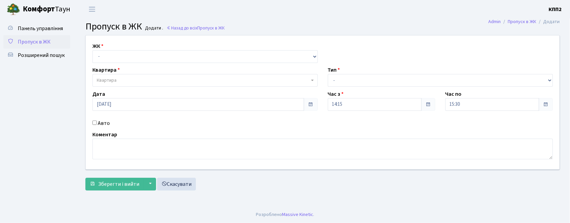
click at [93, 123] on input "Авто" at bounding box center [94, 123] width 4 height 4
checkbox input "true"
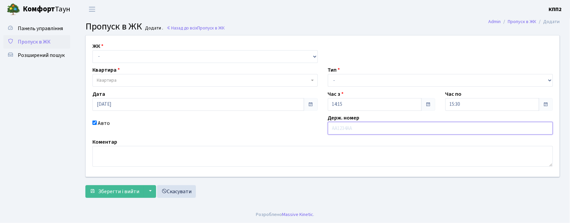
type input "Т"
type input "КА3519МВ"
click at [210, 56] on select "- КТ, вул. Регенераторна, 4 КТ2, просп. Соборності, 17 КТ3, вул. Березнева, 16 …" at bounding box center [204, 56] width 225 height 13
select select "271"
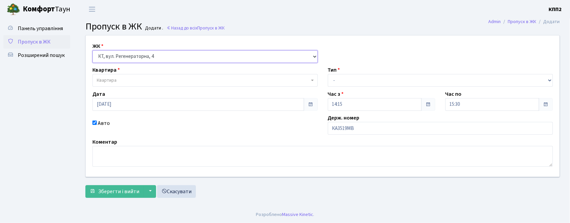
click at [92, 50] on select "- КТ, вул. Регенераторна, 4 КТ2, просп. Соборності, 17 КТ3, вул. Березнева, 16 …" at bounding box center [204, 56] width 225 height 13
select select
click at [180, 78] on span "Квартира" at bounding box center [203, 80] width 213 height 7
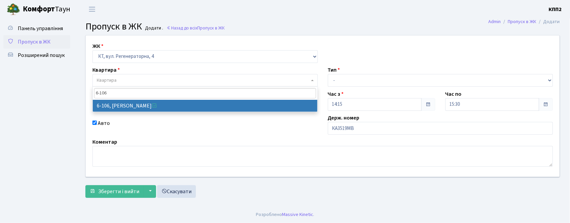
type input "6-106"
select select "5242"
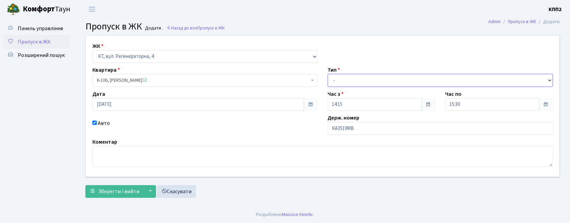
click at [392, 81] on select "- Доставка Таксі Гості Сервіс" at bounding box center [440, 80] width 225 height 13
select select "3"
click at [328, 74] on select "- Доставка Таксі Гості Сервіс" at bounding box center [440, 80] width 225 height 13
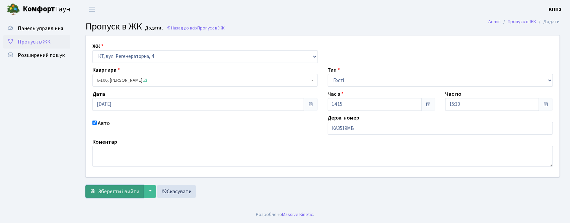
click at [110, 193] on span "Зберегти і вийти" at bounding box center [118, 191] width 41 height 7
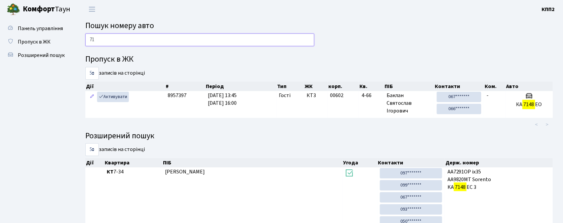
type input "7"
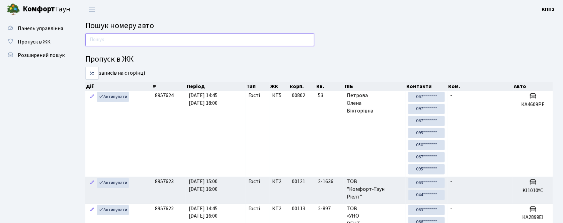
click at [229, 42] on input "text" at bounding box center [199, 39] width 229 height 13
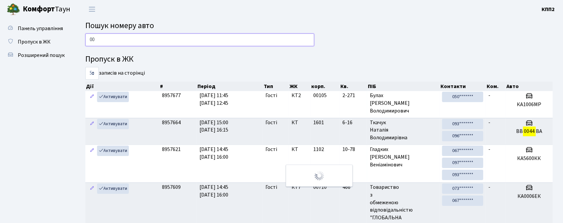
type input "0"
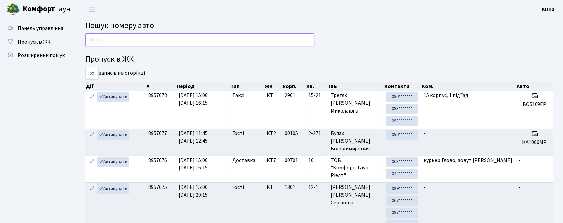
click at [213, 40] on input "text" at bounding box center [199, 39] width 229 height 13
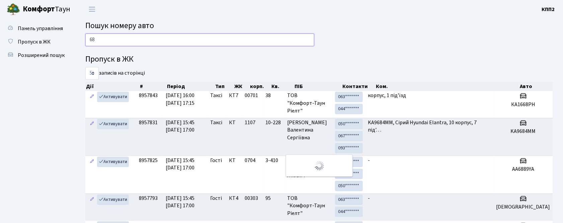
type input "6"
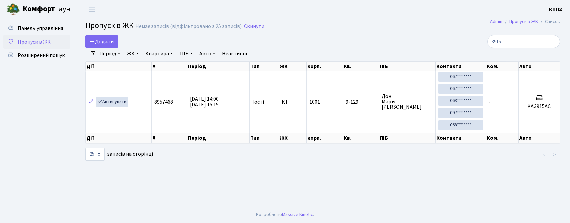
select select "25"
click at [535, 45] on input "3915" at bounding box center [523, 41] width 73 height 13
type input "3"
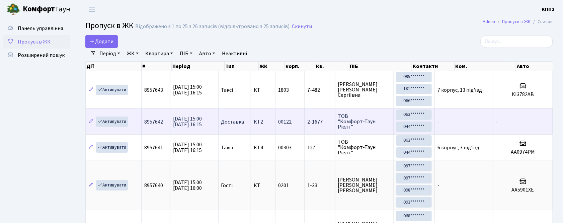
click at [382, 132] on td "ТОВ "Комфорт-Таун Ріелт"" at bounding box center [365, 121] width 59 height 26
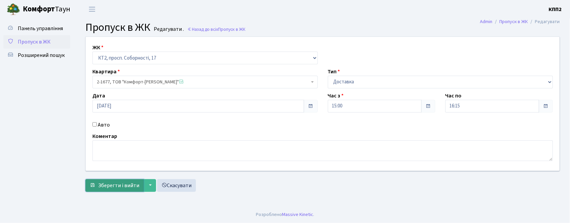
click at [119, 182] on span "Зберегти і вийти" at bounding box center [118, 185] width 41 height 7
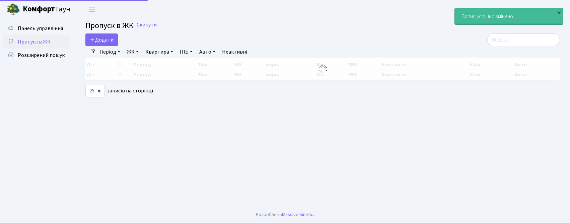
select select "25"
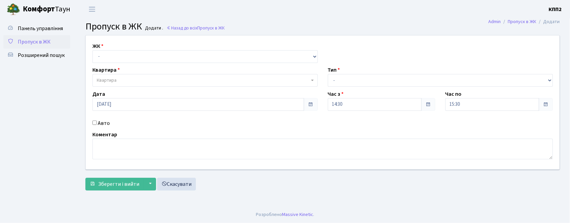
click at [93, 123] on input "Авто" at bounding box center [94, 123] width 4 height 4
checkbox input "true"
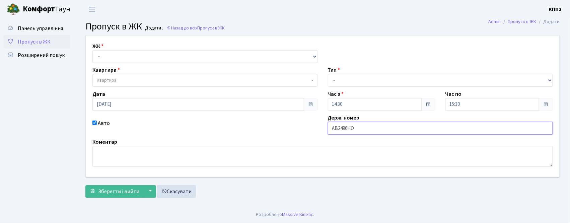
type input "АВ2496НО"
drag, startPoint x: 121, startPoint y: 55, endPoint x: 122, endPoint y: 62, distance: 6.8
click at [122, 59] on select "- КТ, вул. Регенераторна, 4 КТ2, просп. [STREET_ADDRESS] [STREET_ADDRESS] [PERS…" at bounding box center [204, 56] width 225 height 13
select select "271"
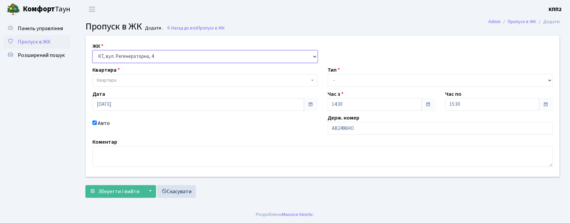
click at [92, 50] on select "- КТ, вул. Регенераторна, 4 КТ2, просп. Соборності, 17 КТ3, вул. Березнева, 16 …" at bounding box center [204, 56] width 225 height 13
select select
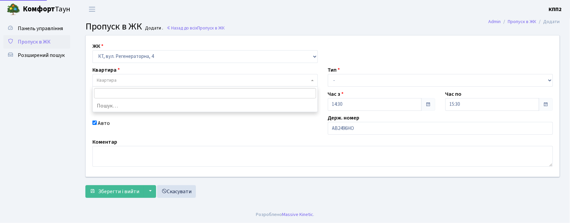
click at [125, 81] on span "Квартира" at bounding box center [203, 80] width 213 height 7
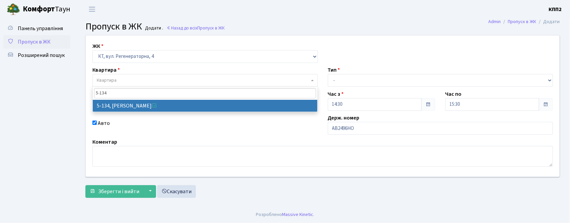
type input "5-134"
select select "2394"
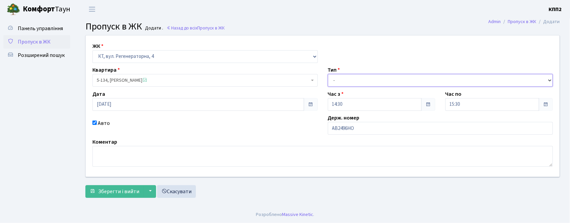
click at [364, 80] on select "- Доставка Таксі Гості Сервіс" at bounding box center [440, 80] width 225 height 13
select select "3"
click at [328, 74] on select "- Доставка Таксі Гості Сервіс" at bounding box center [440, 80] width 225 height 13
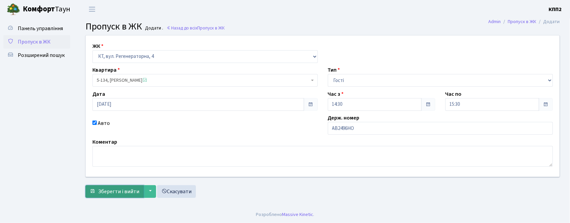
click at [120, 185] on button "Зберегти і вийти" at bounding box center [114, 191] width 58 height 13
